Goal: Find specific fact: Find contact information

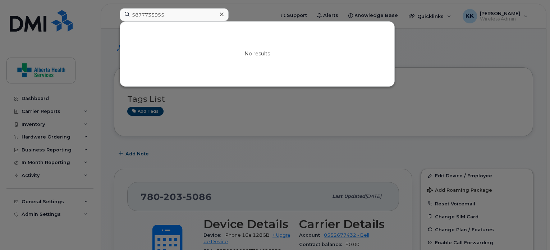
click at [116, 23] on div "5877735955 No results" at bounding box center [195, 16] width 162 height 16
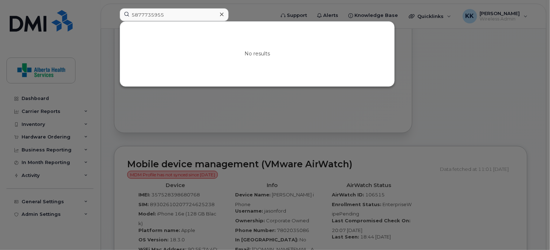
scroll to position [355, 0]
click at [139, 16] on input "4038152157" at bounding box center [174, 14] width 109 height 13
paste input "7809108495"
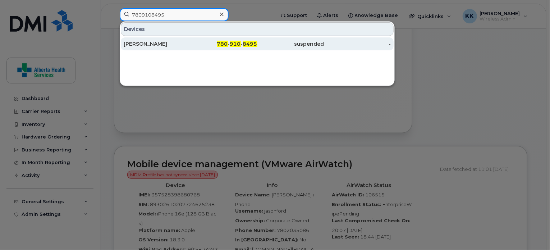
type input "7809108495"
click at [173, 45] on div "[PERSON_NAME]" at bounding box center [157, 43] width 67 height 7
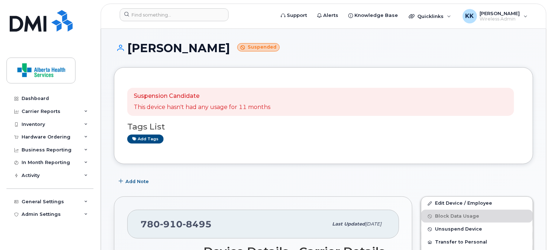
click at [161, 220] on span "910" at bounding box center [171, 224] width 23 height 11
copy span "[PHONE_NUMBER]"
click at [170, 15] on input at bounding box center [174, 14] width 109 height 13
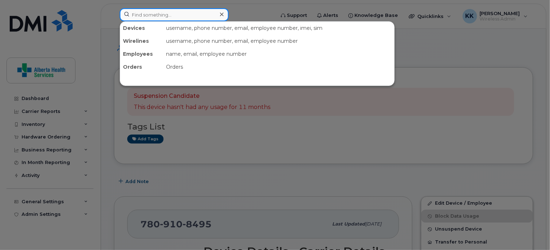
paste input "[PHONE_NUMBER]"
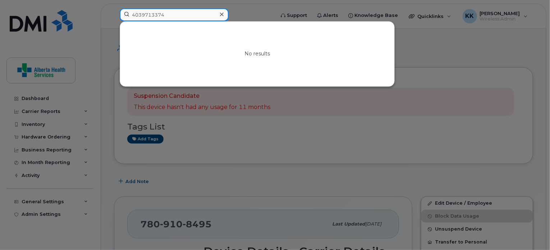
type input "4039713374"
click at [265, 157] on div at bounding box center [275, 125] width 550 height 250
